Goal: Task Accomplishment & Management: Use online tool/utility

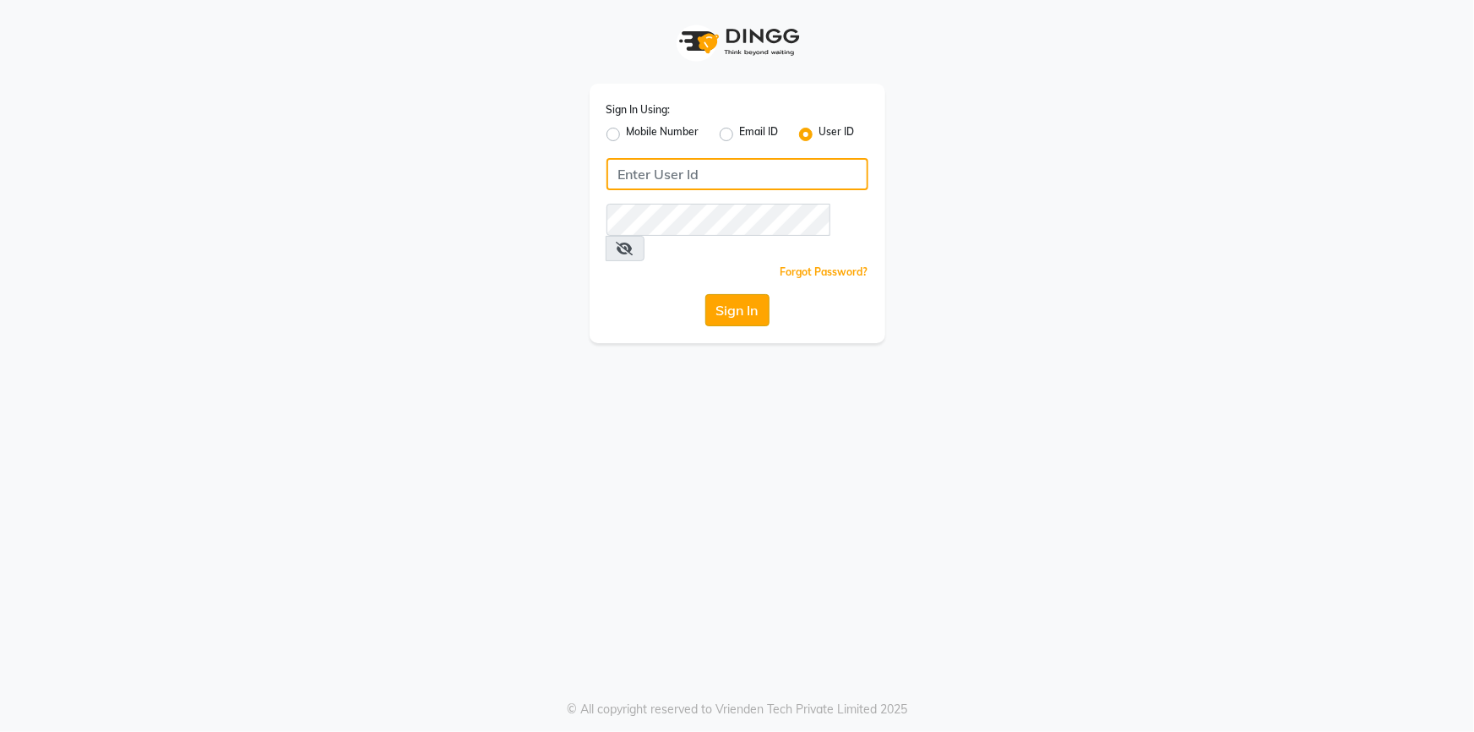
type input "Grapesthesalon"
click at [751, 294] on button "Sign In" at bounding box center [737, 310] width 64 height 32
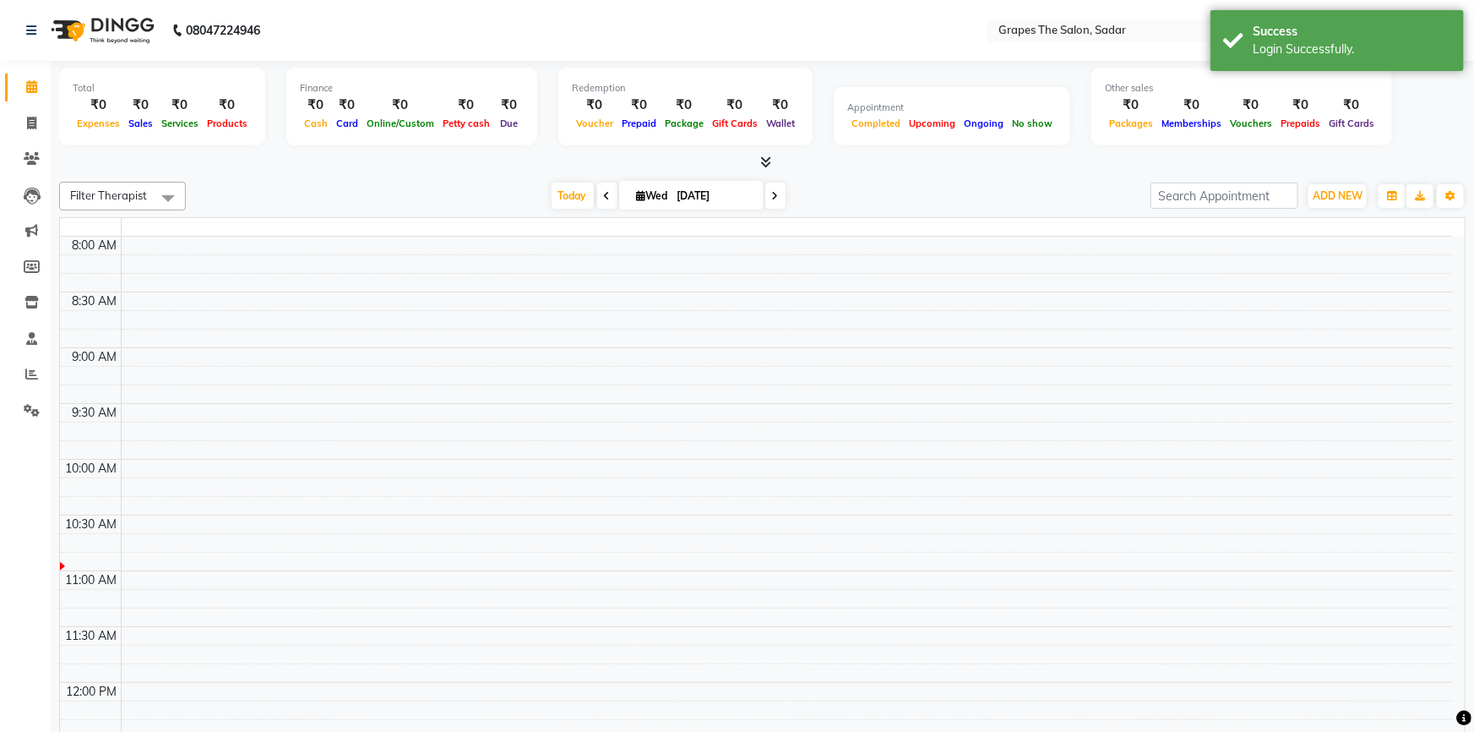
select select "en"
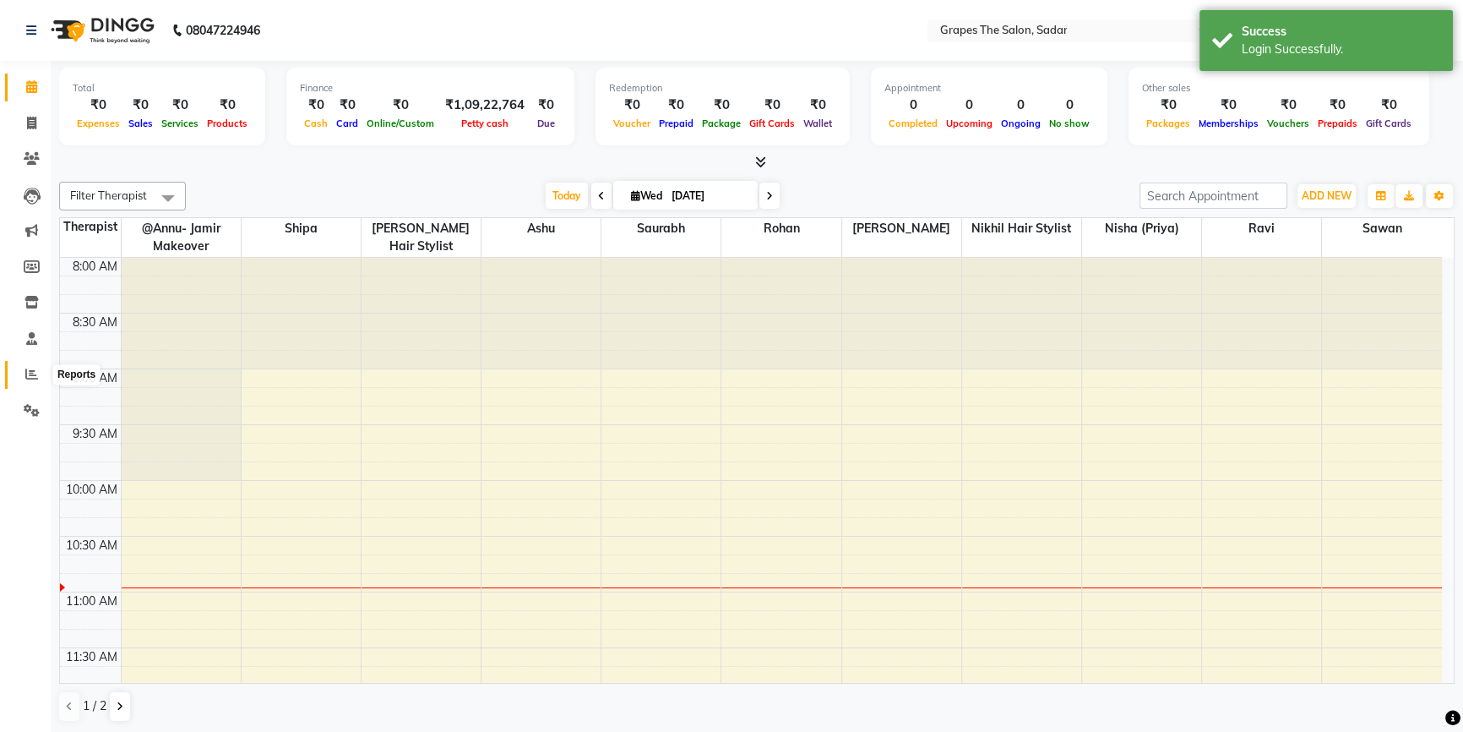
click at [33, 373] on icon at bounding box center [31, 373] width 13 height 13
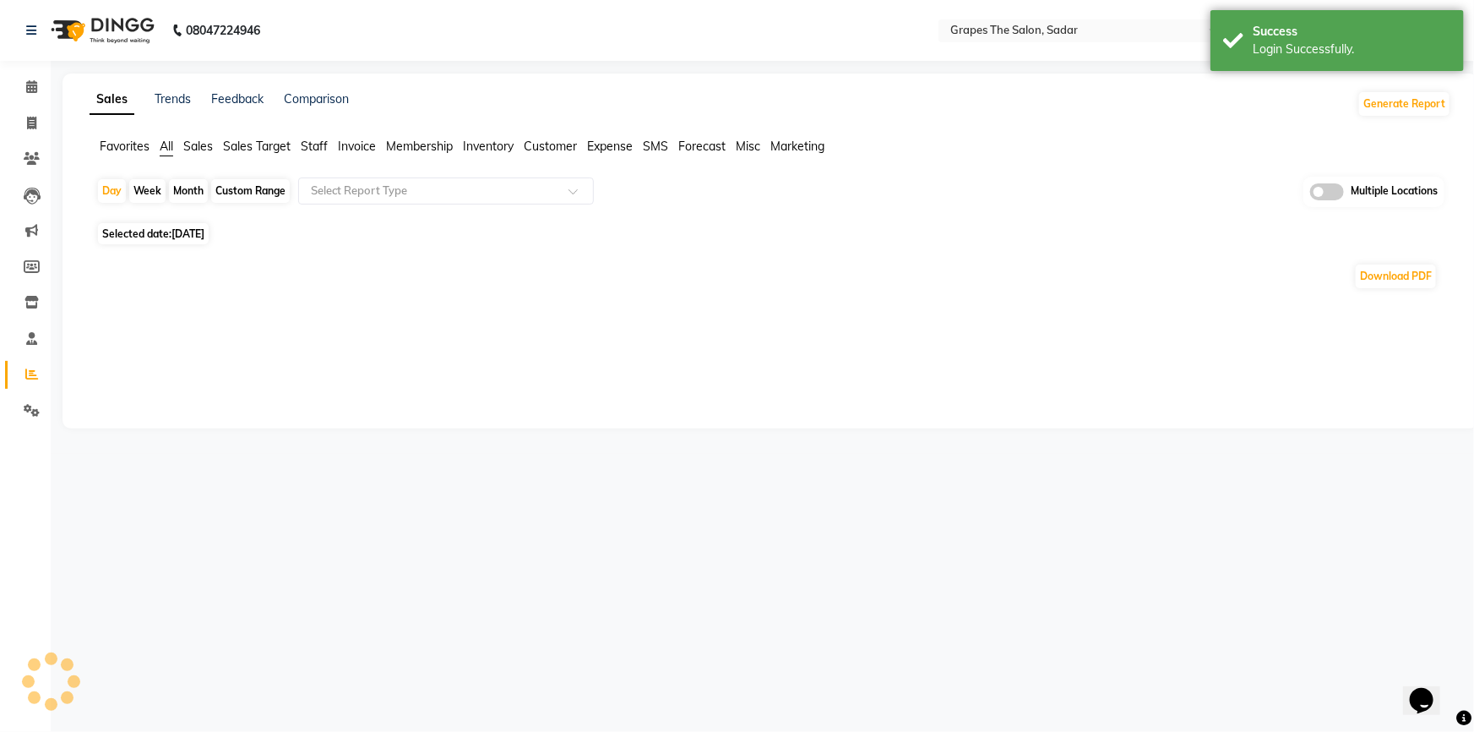
click at [193, 182] on div "Month" at bounding box center [188, 191] width 39 height 24
select select "9"
select select "2025"
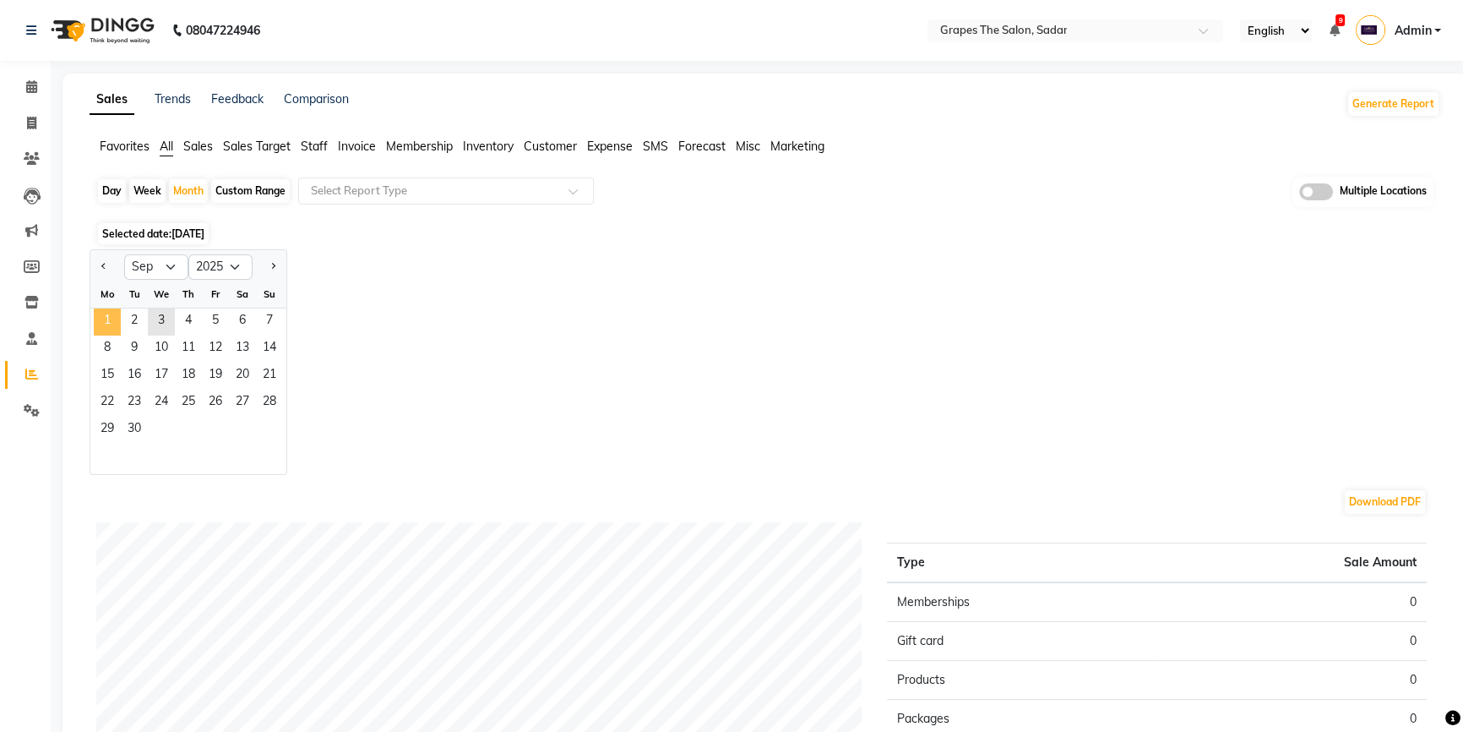
click at [118, 324] on span "1" at bounding box center [107, 321] width 27 height 27
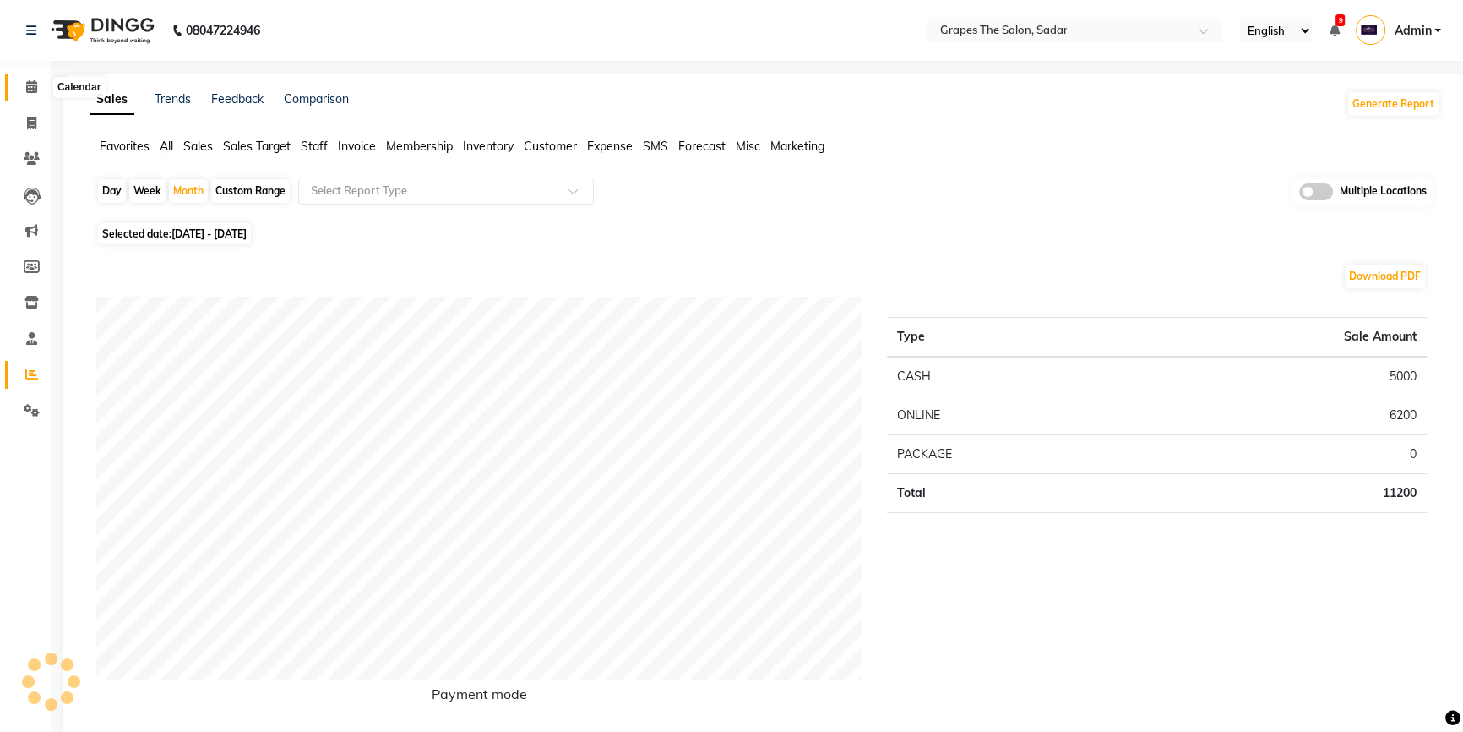
click at [35, 90] on icon at bounding box center [31, 86] width 11 height 13
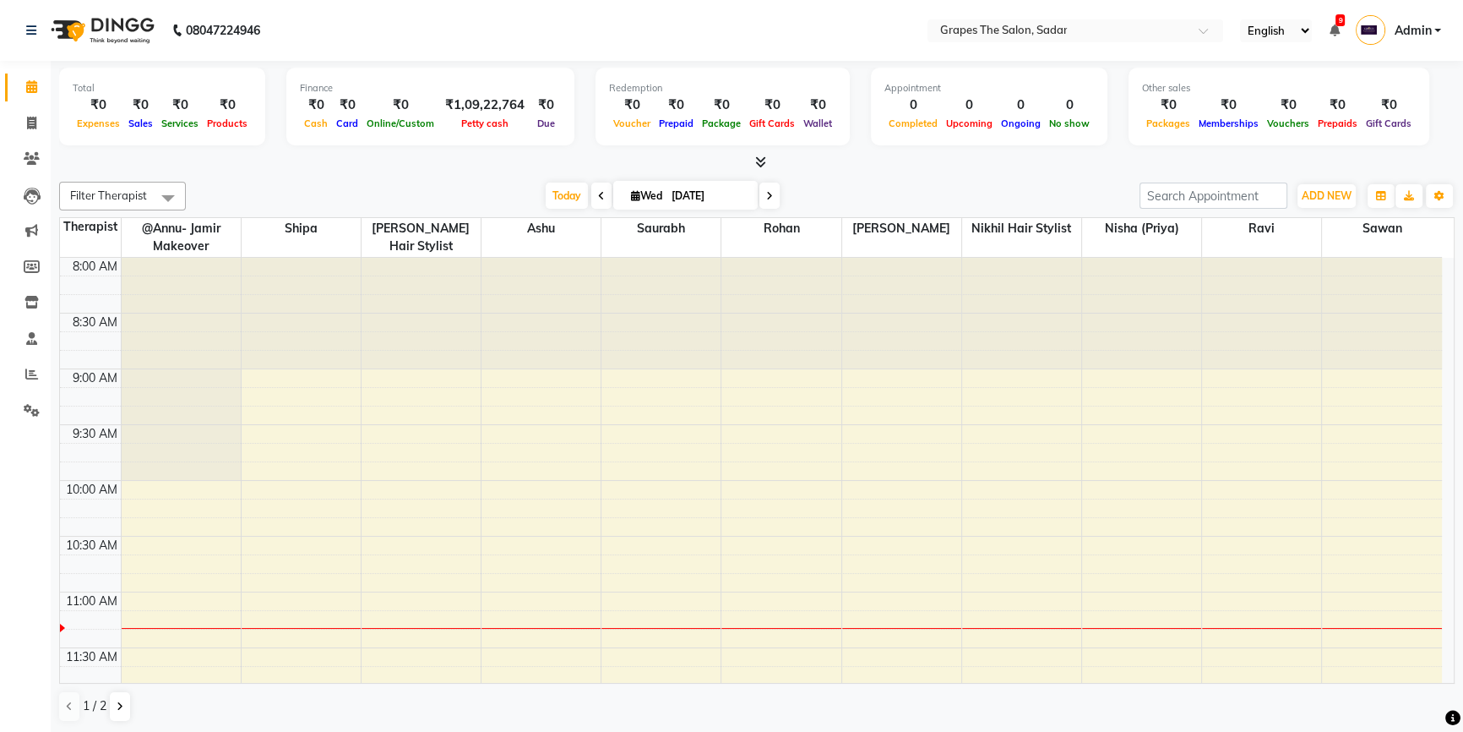
click at [66, 94] on div "Total ₹0 Expenses ₹0 Sales ₹0 Services ₹0 Products" at bounding box center [162, 107] width 206 height 78
